Goal: Navigation & Orientation: Find specific page/section

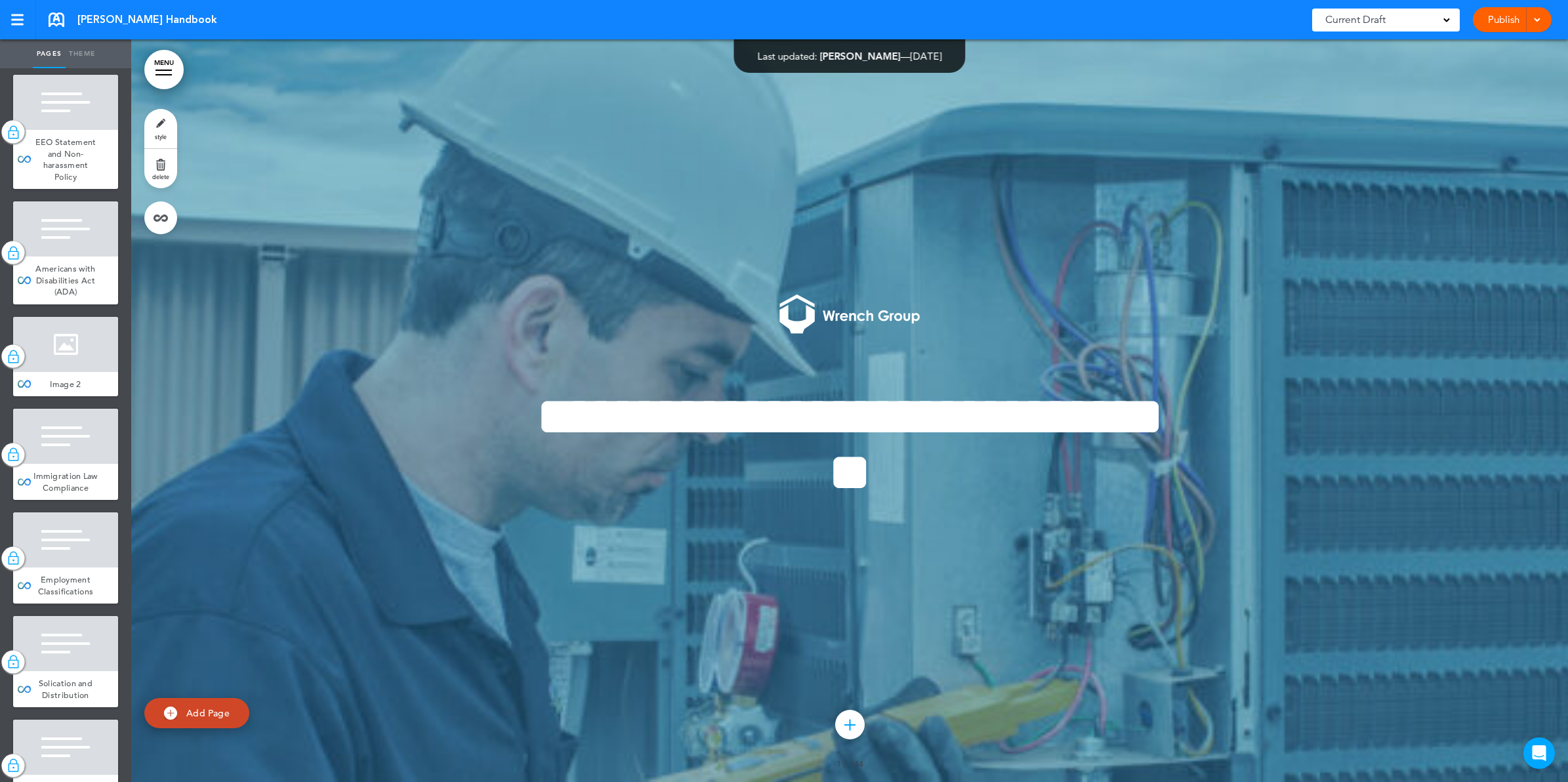
scroll to position [1598, 0]
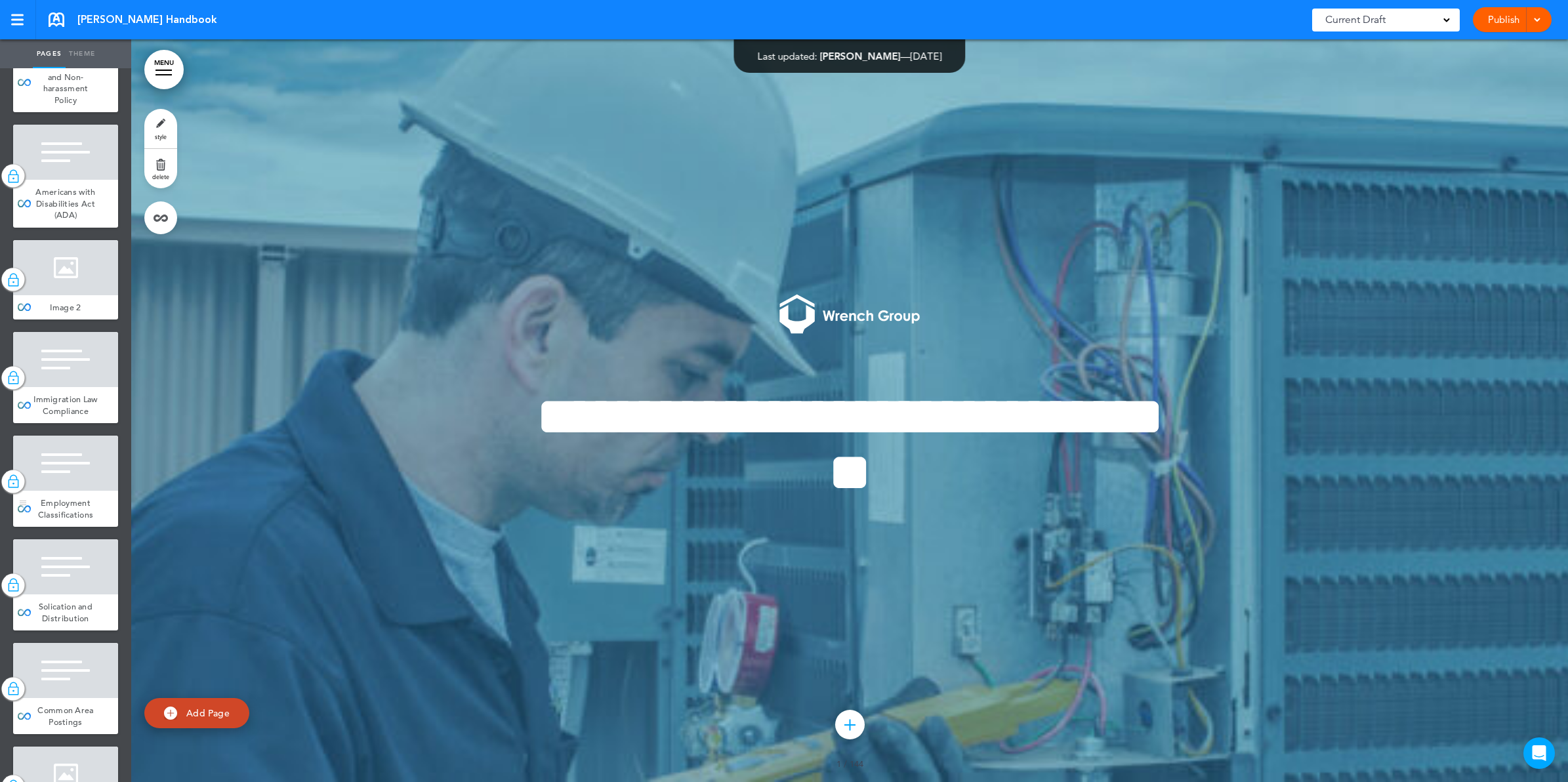
click at [67, 490] on div at bounding box center [65, 463] width 105 height 55
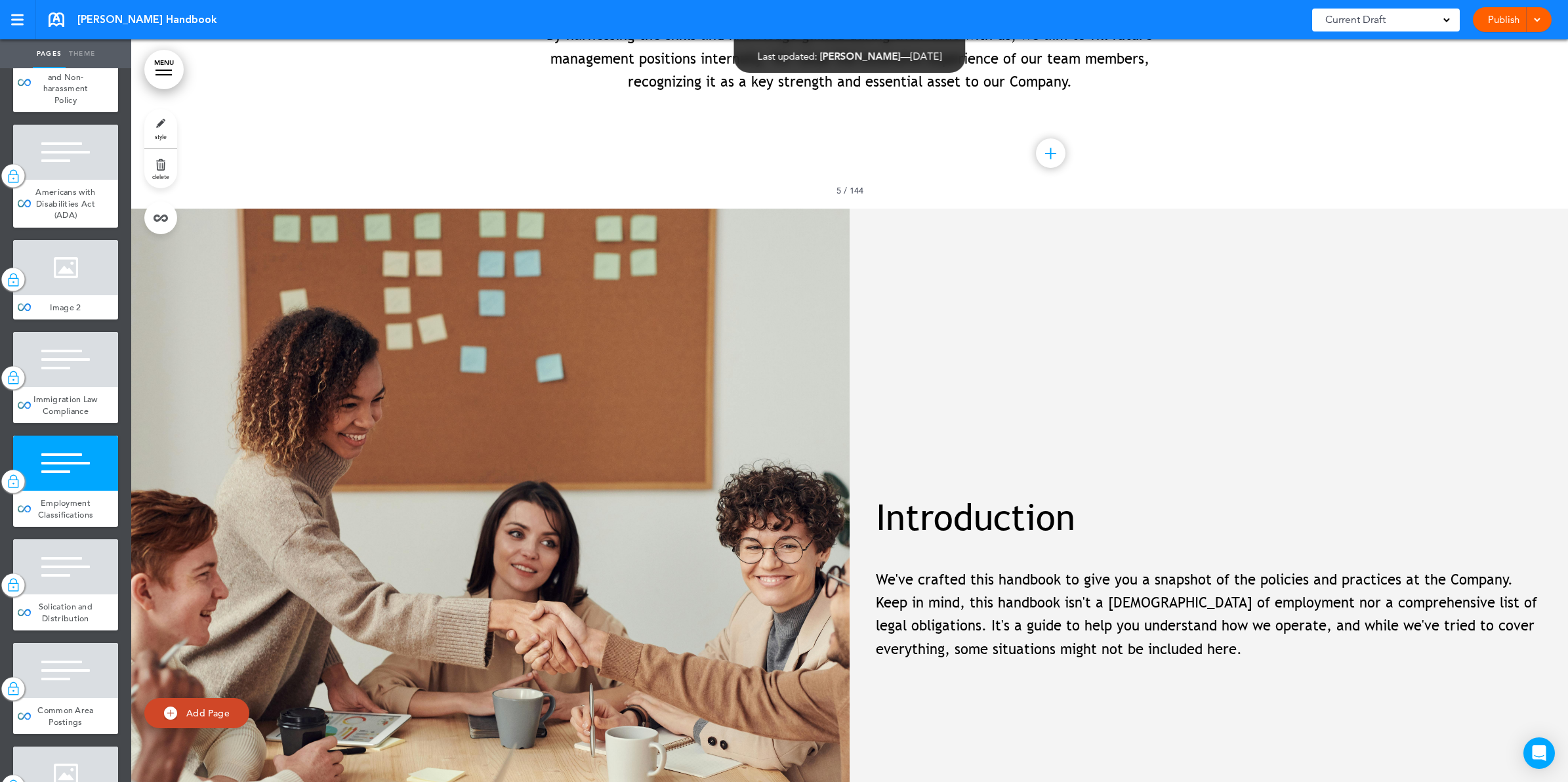
scroll to position [17184, 0]
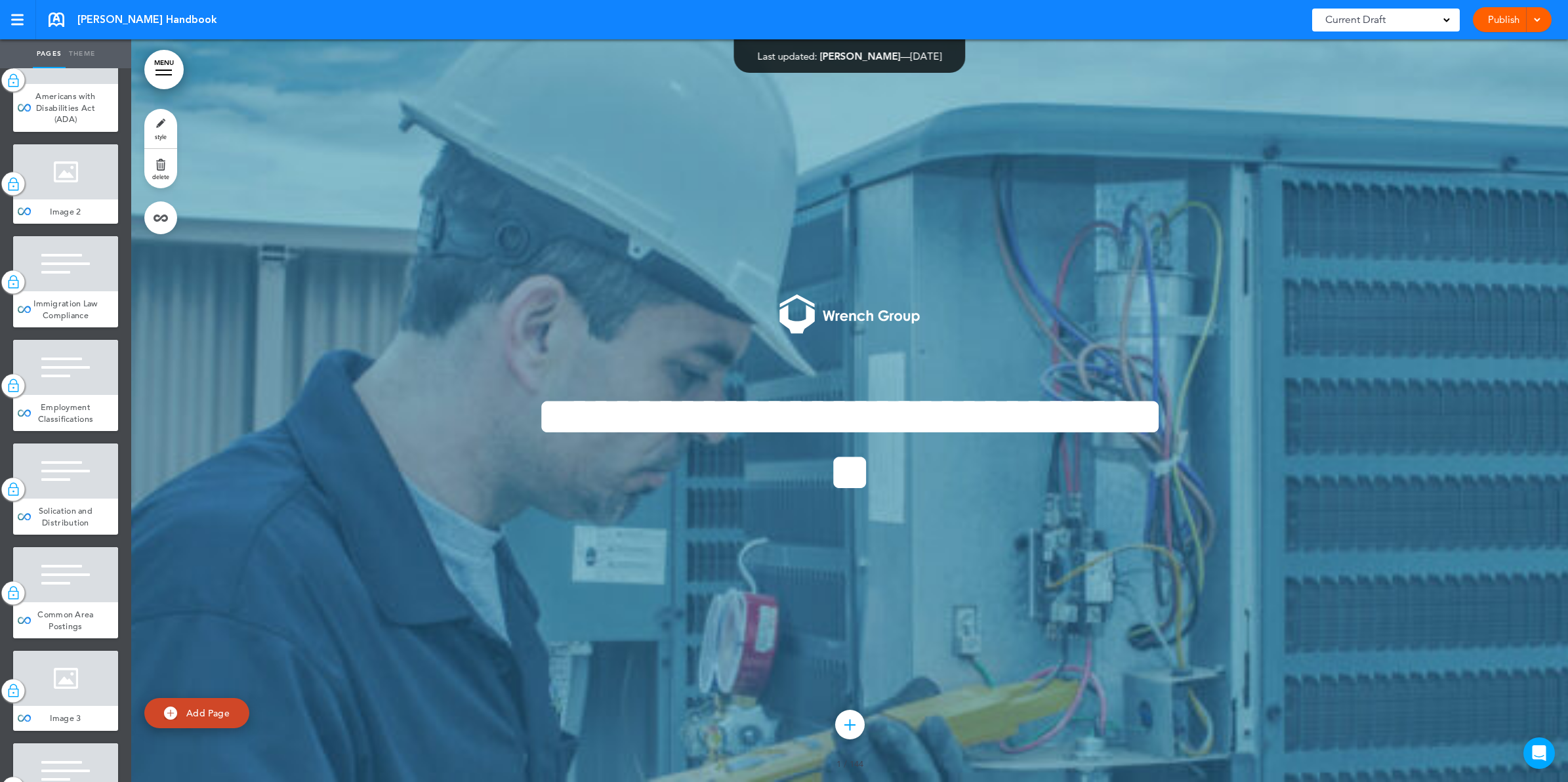
scroll to position [1887, 0]
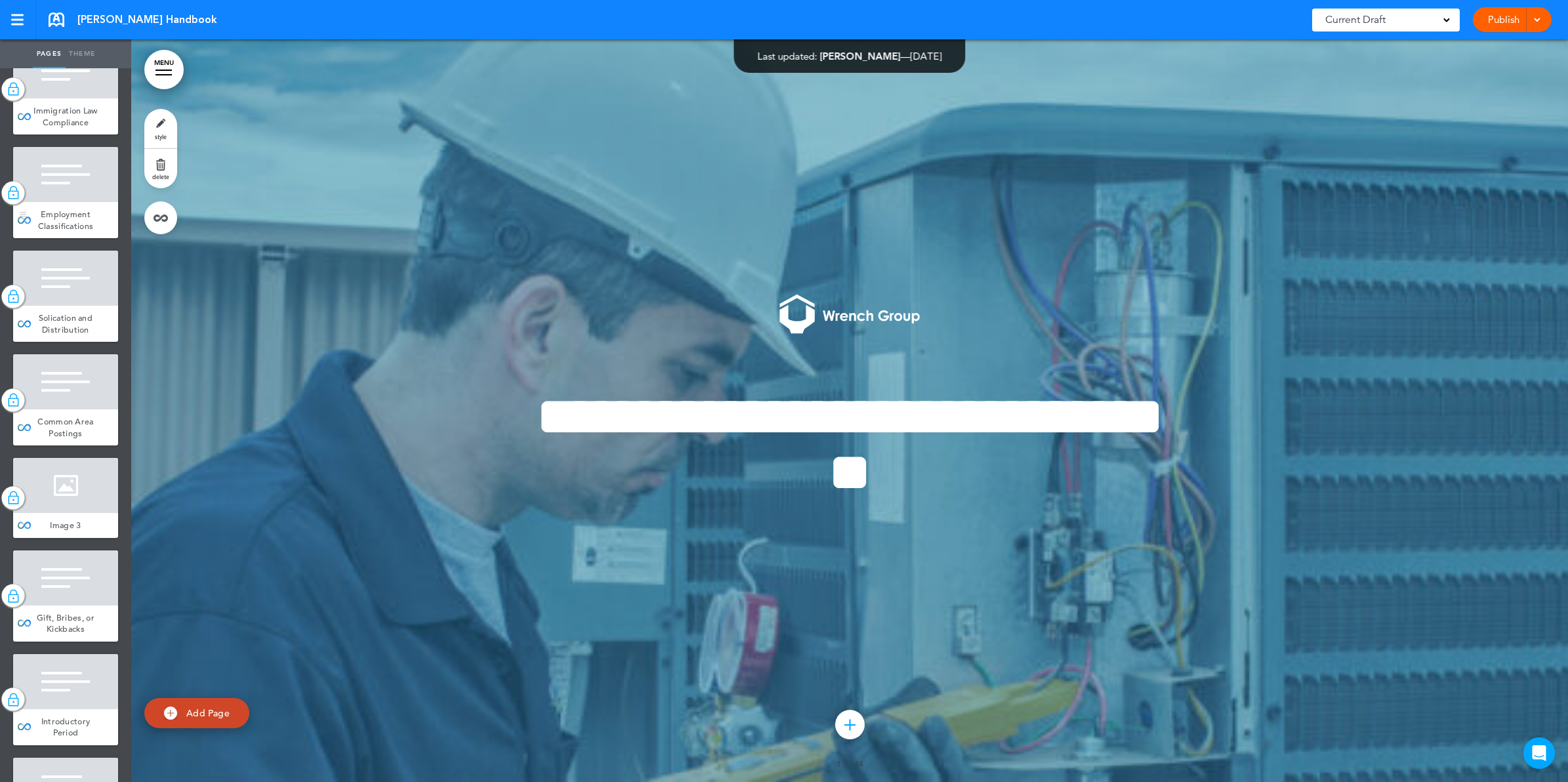
click at [53, 238] on div "Employment Classifications" at bounding box center [65, 220] width 105 height 36
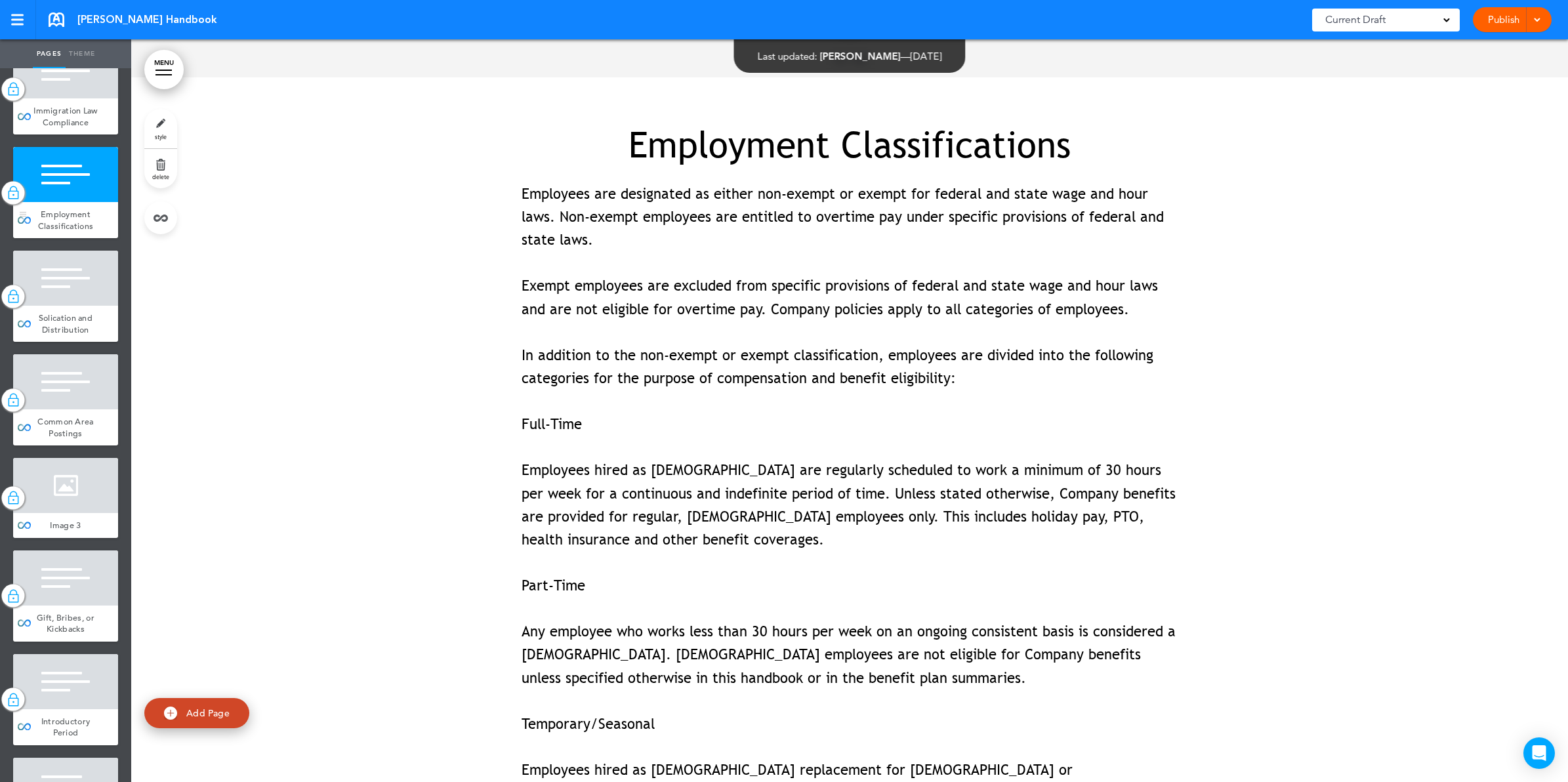
scroll to position [17184, 0]
click at [14, 15] on div at bounding box center [18, 15] width 13 height 2
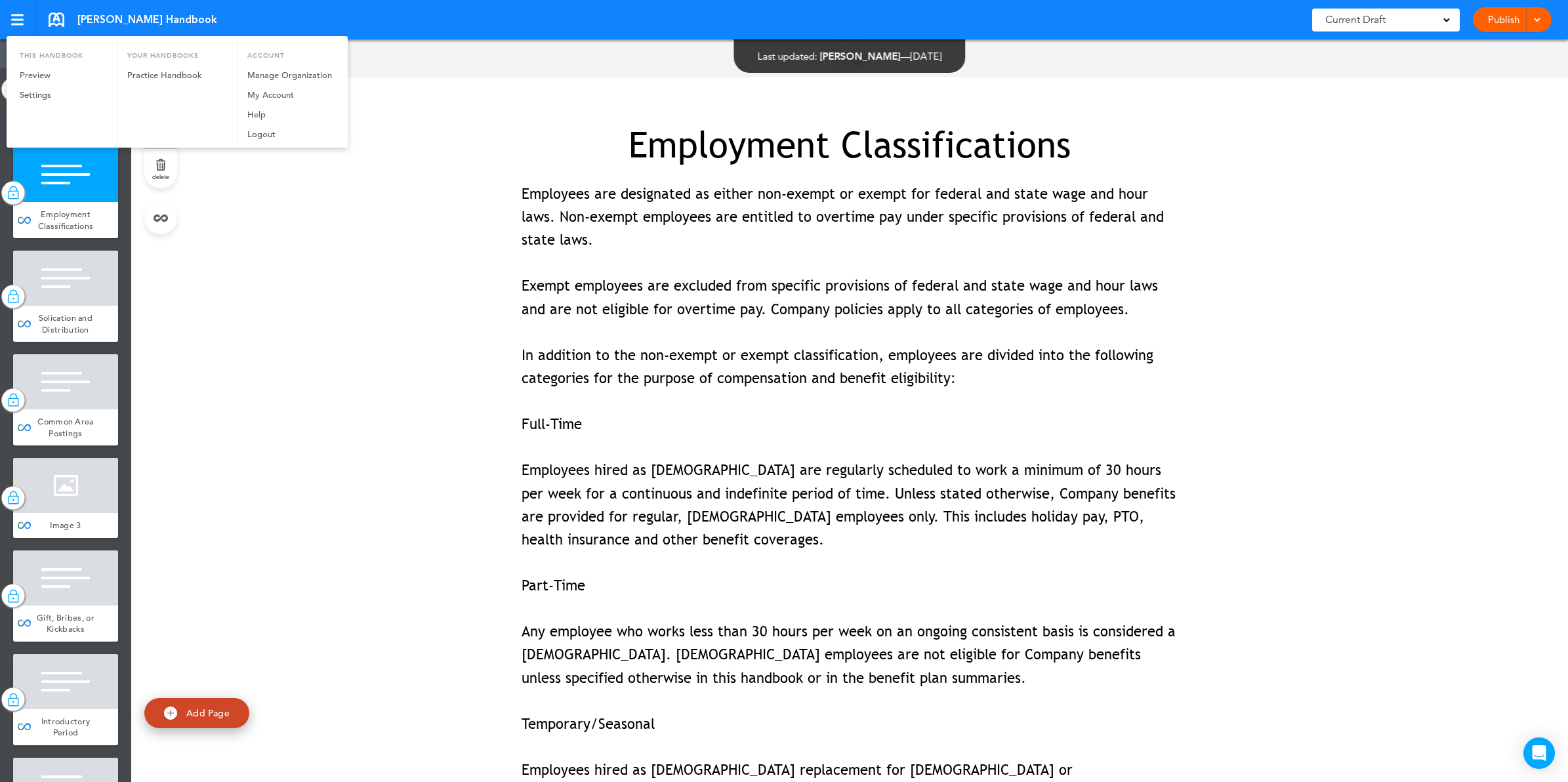
click at [14, 12] on div at bounding box center [784, 391] width 1568 height 782
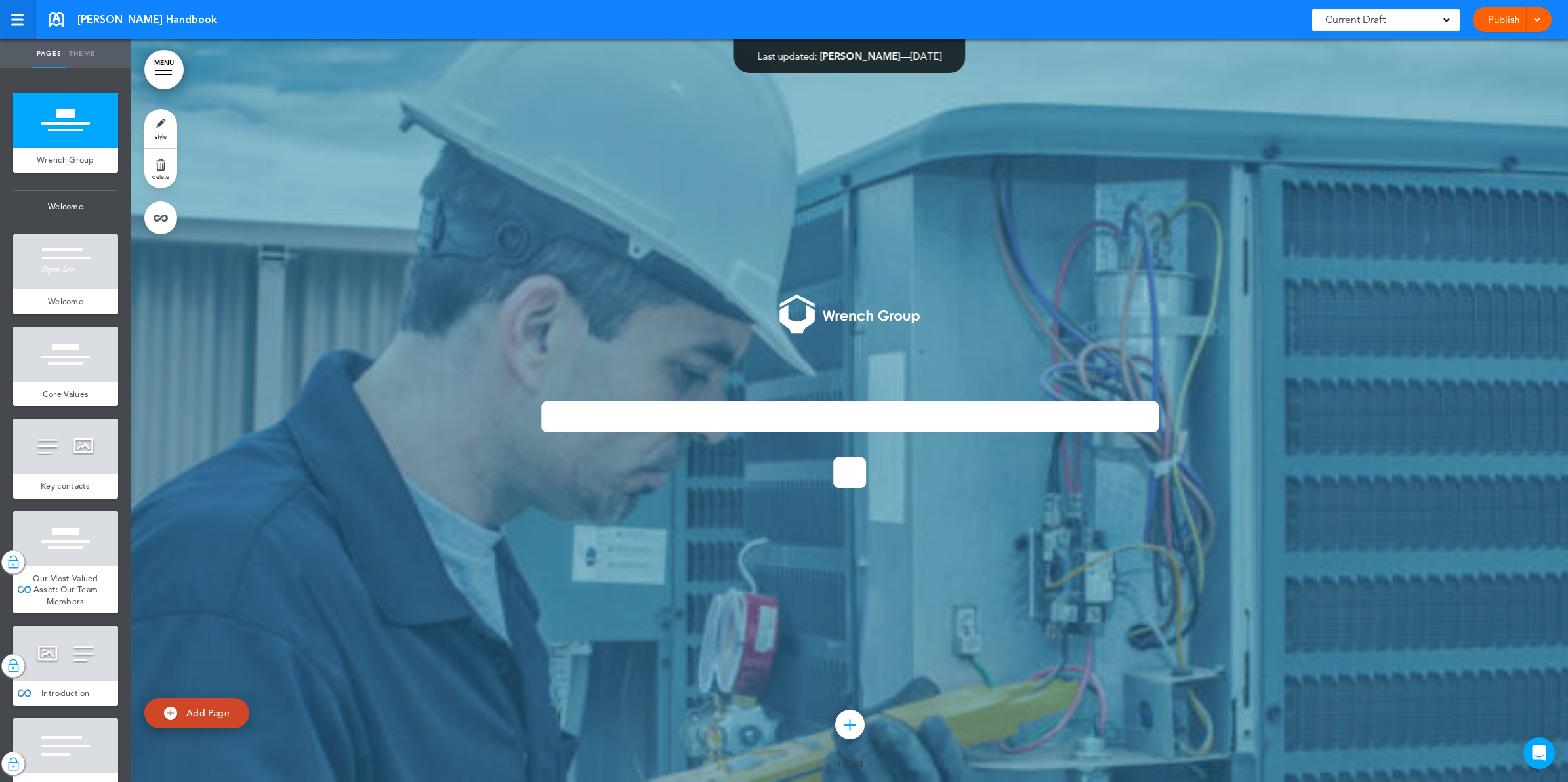
click at [22, 20] on div at bounding box center [18, 20] width 13 height 2
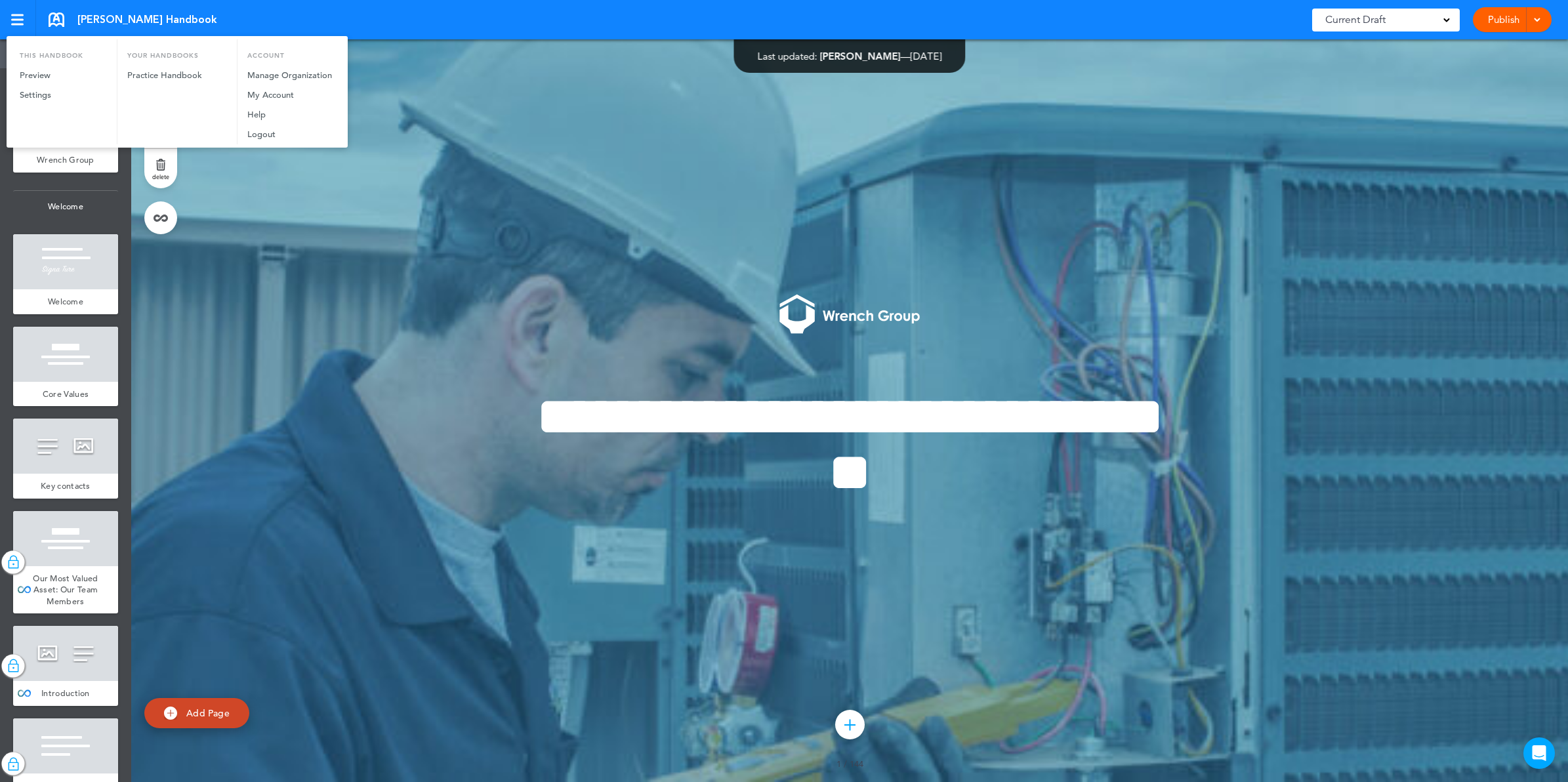
click at [91, 17] on div at bounding box center [784, 391] width 1568 height 782
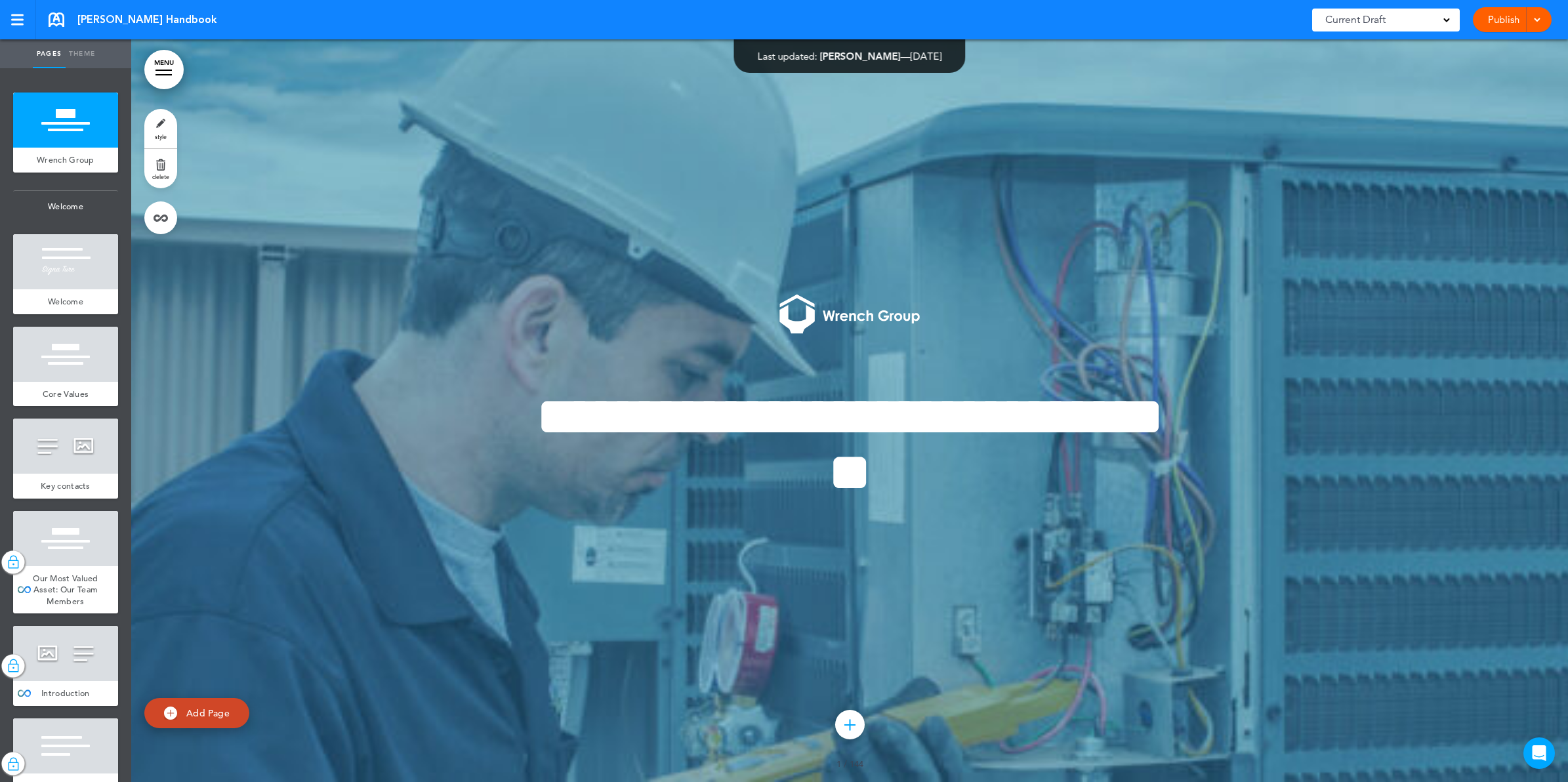
click at [57, 17] on link at bounding box center [56, 20] width 15 height 15
